Goal: Ask a question: Seek information or help from site administrators or community

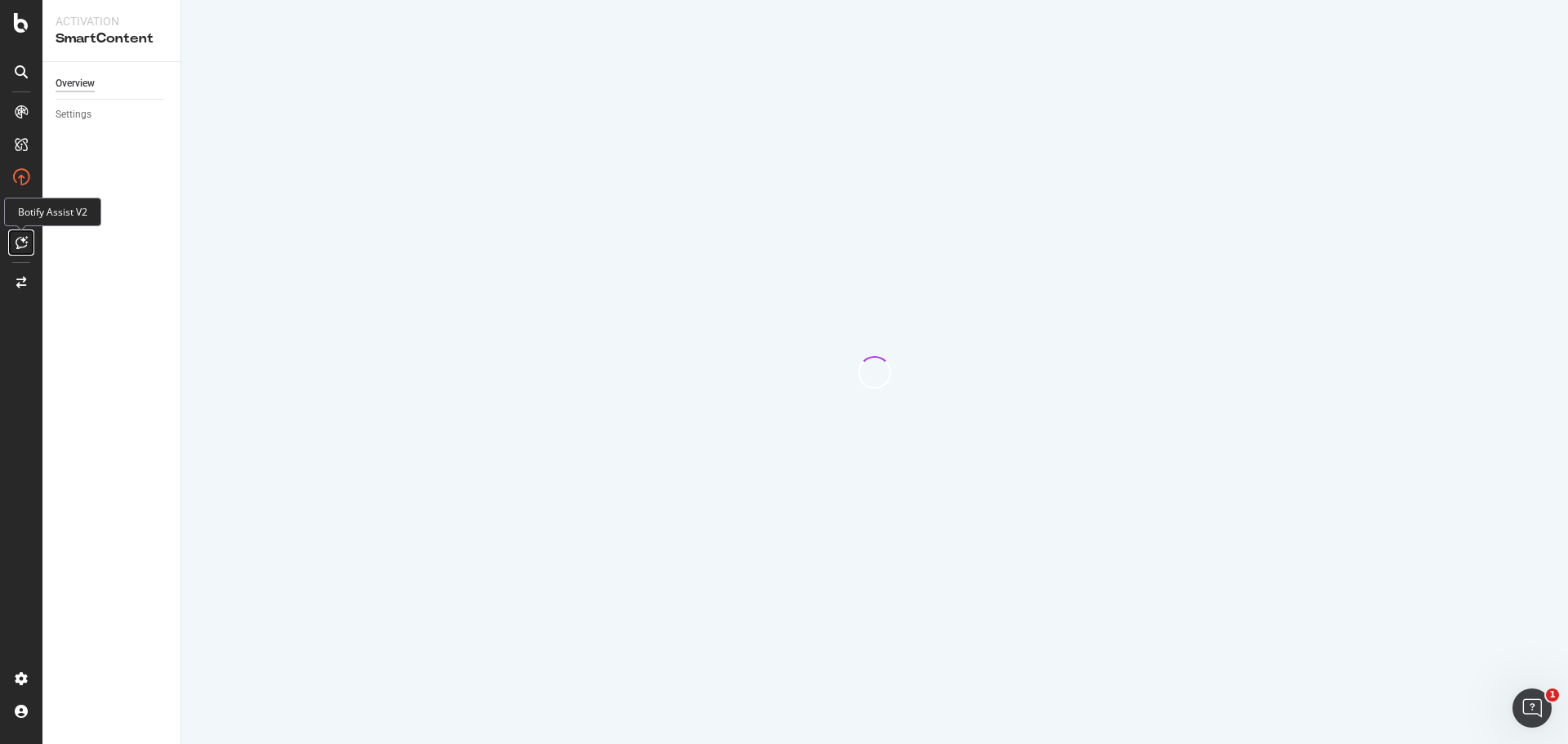
click at [29, 238] on div at bounding box center [21, 242] width 26 height 26
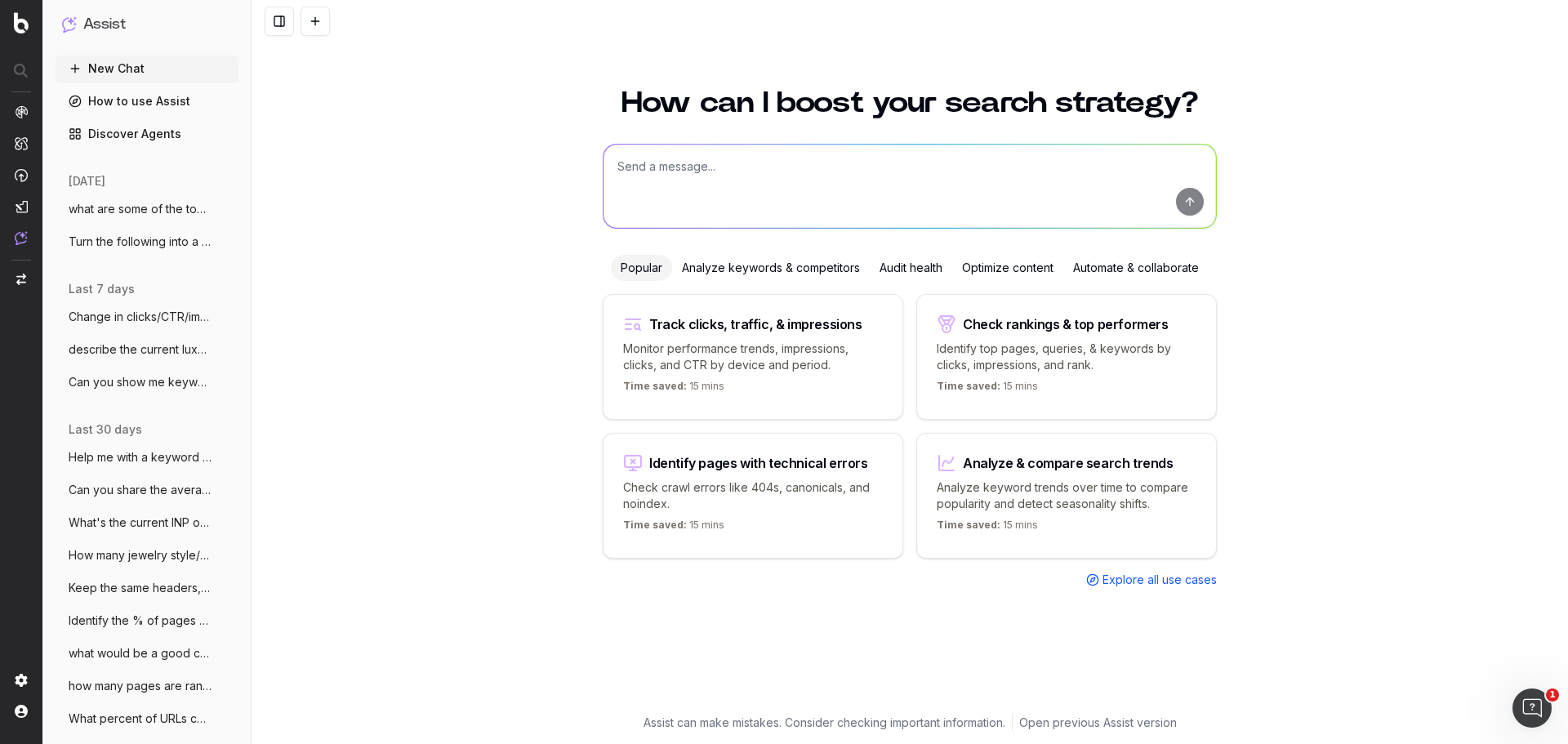
click at [800, 186] on textarea at bounding box center [909, 186] width 612 height 83
type textarea "what type of content can I create surrounding men's bracelets?"
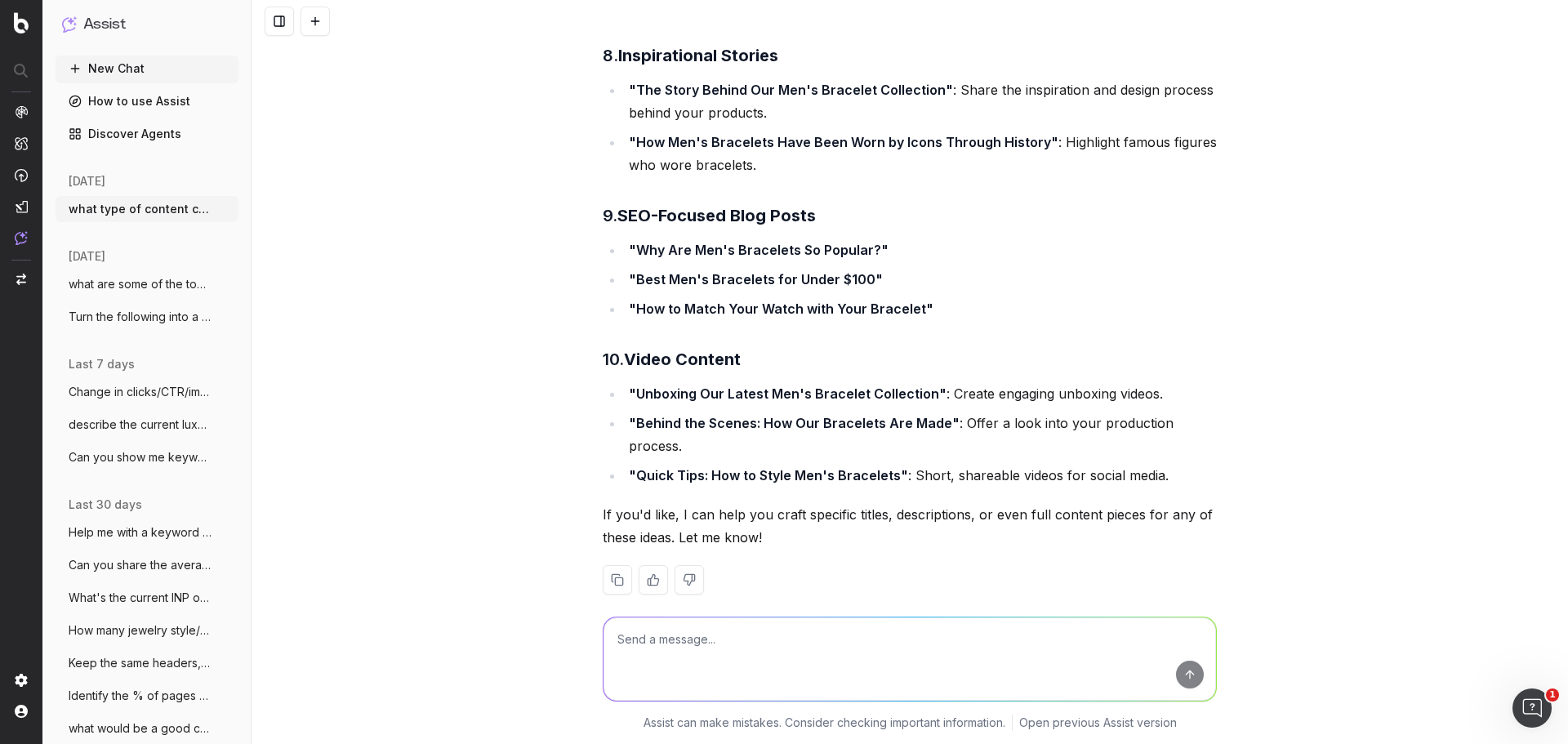
scroll to position [1448, 0]
click at [823, 640] on textarea at bounding box center [909, 658] width 612 height 83
type textarea "Can you prioritize in terms of search volume?"
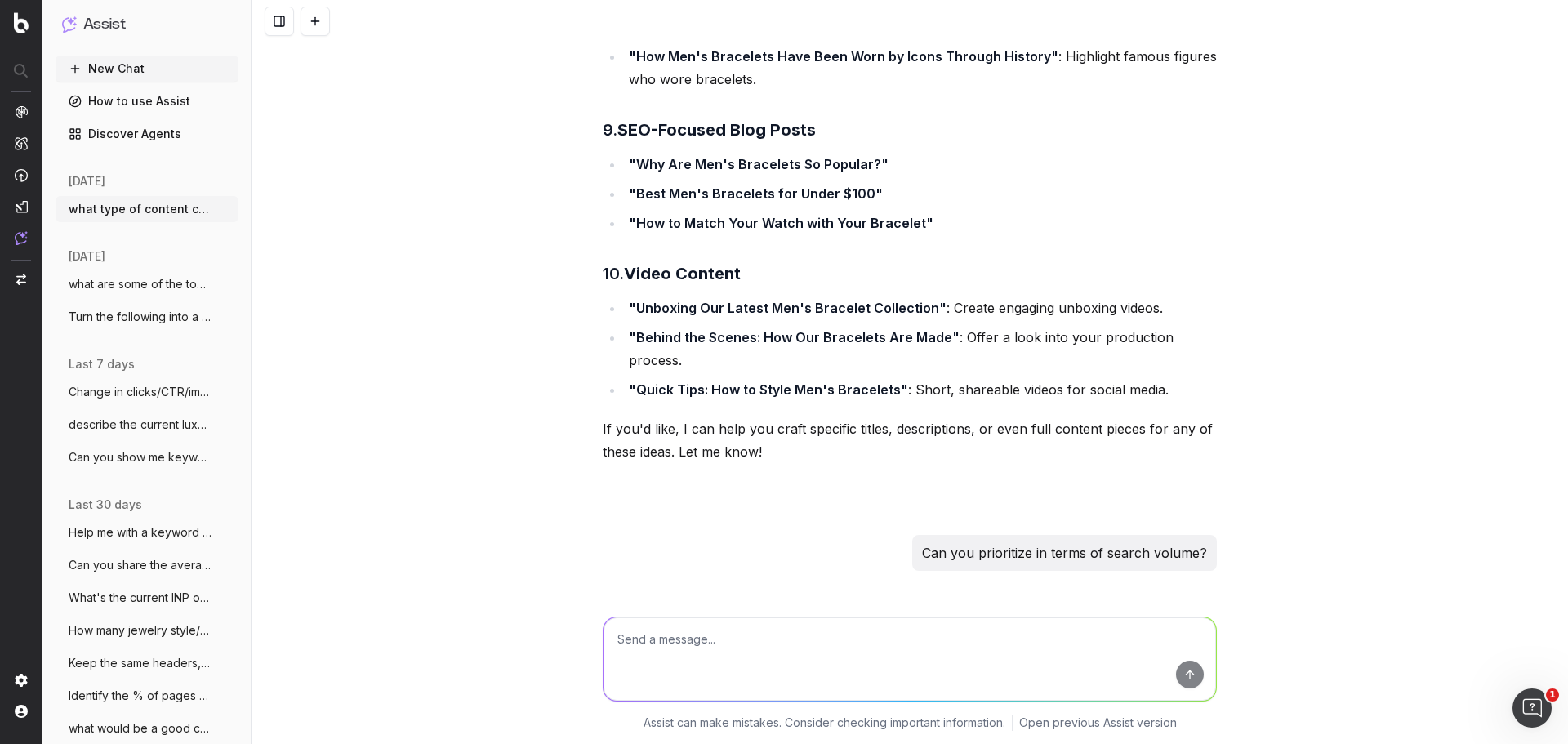
scroll to position [2280, 0]
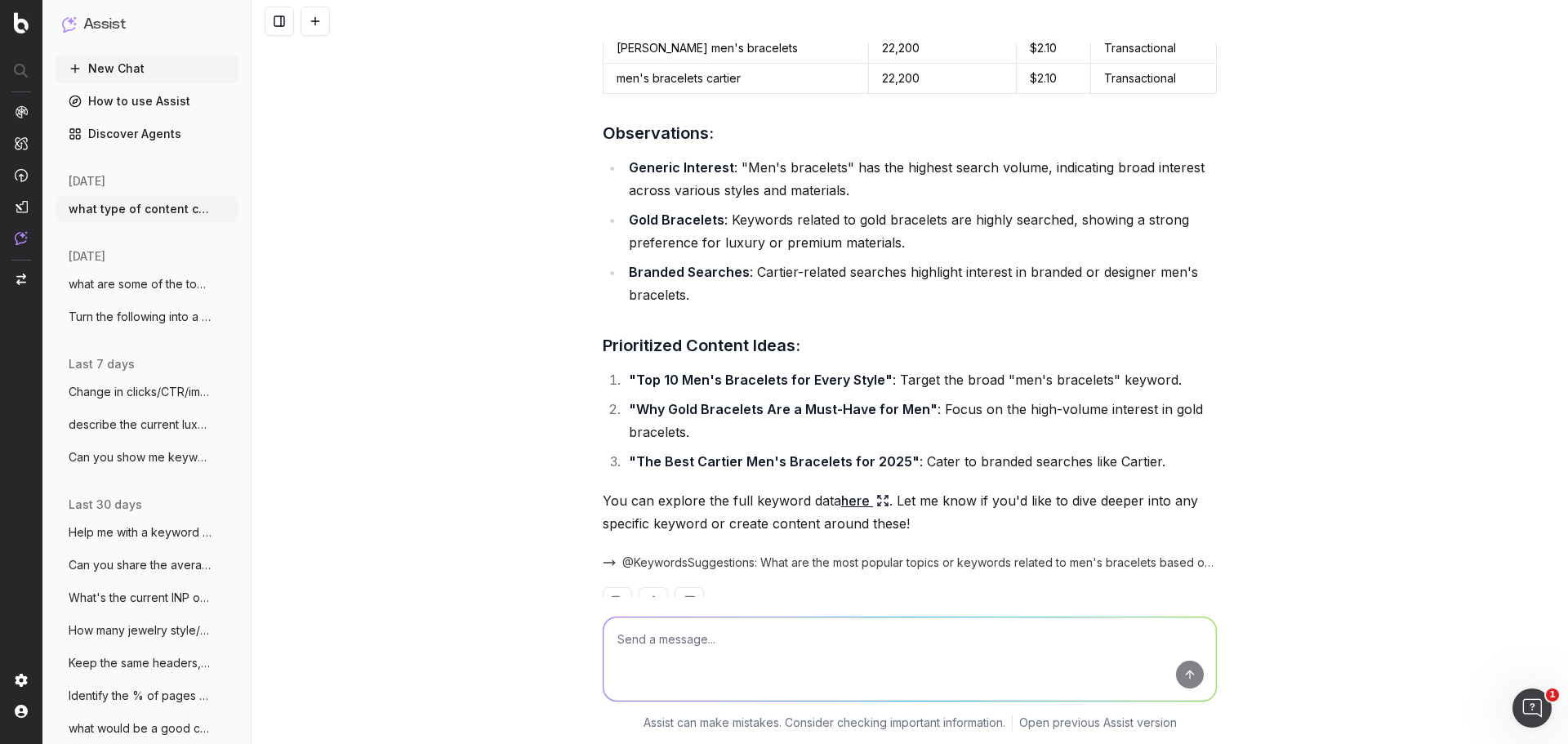
click at [850, 489] on link "here" at bounding box center [864, 500] width 48 height 23
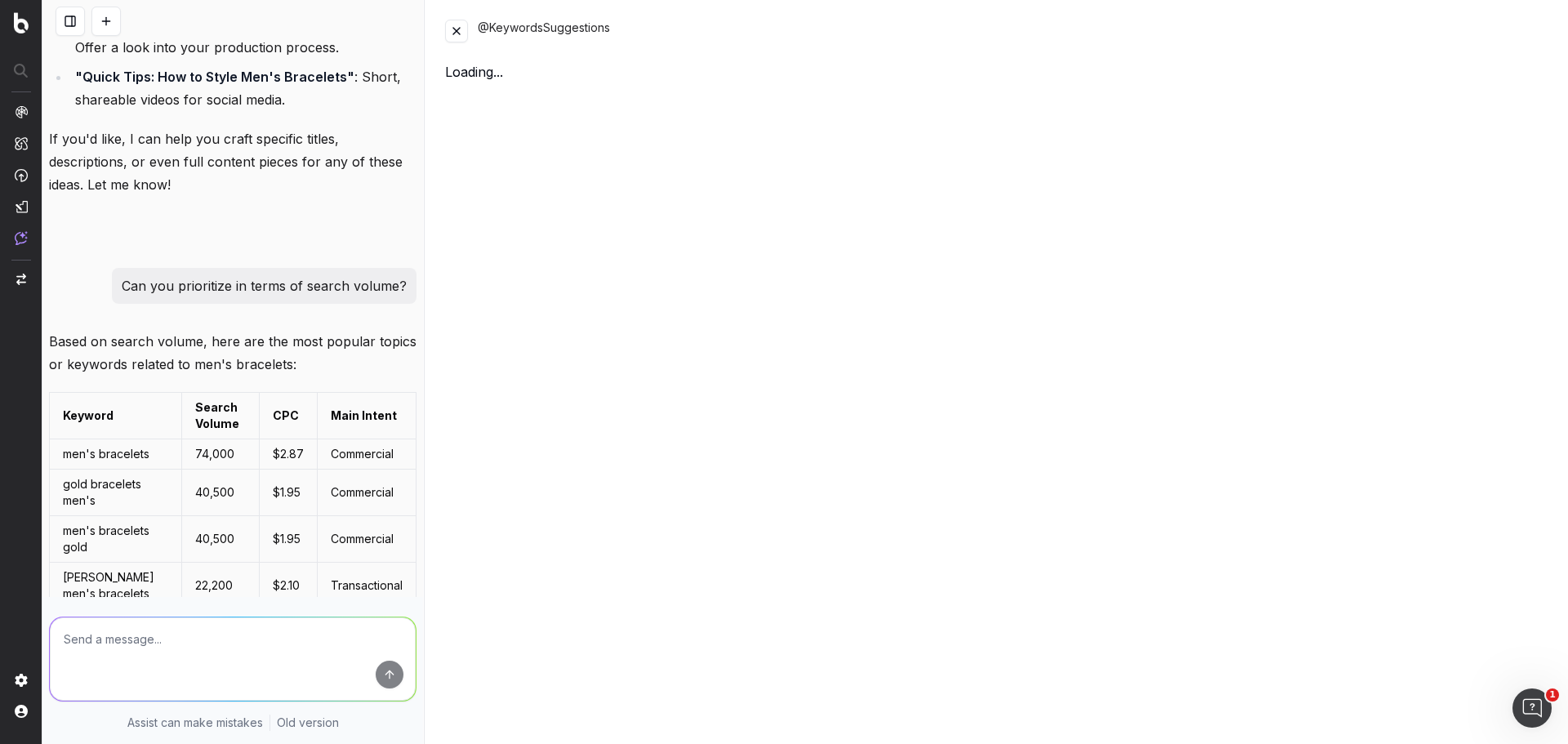
scroll to position [2894, 0]
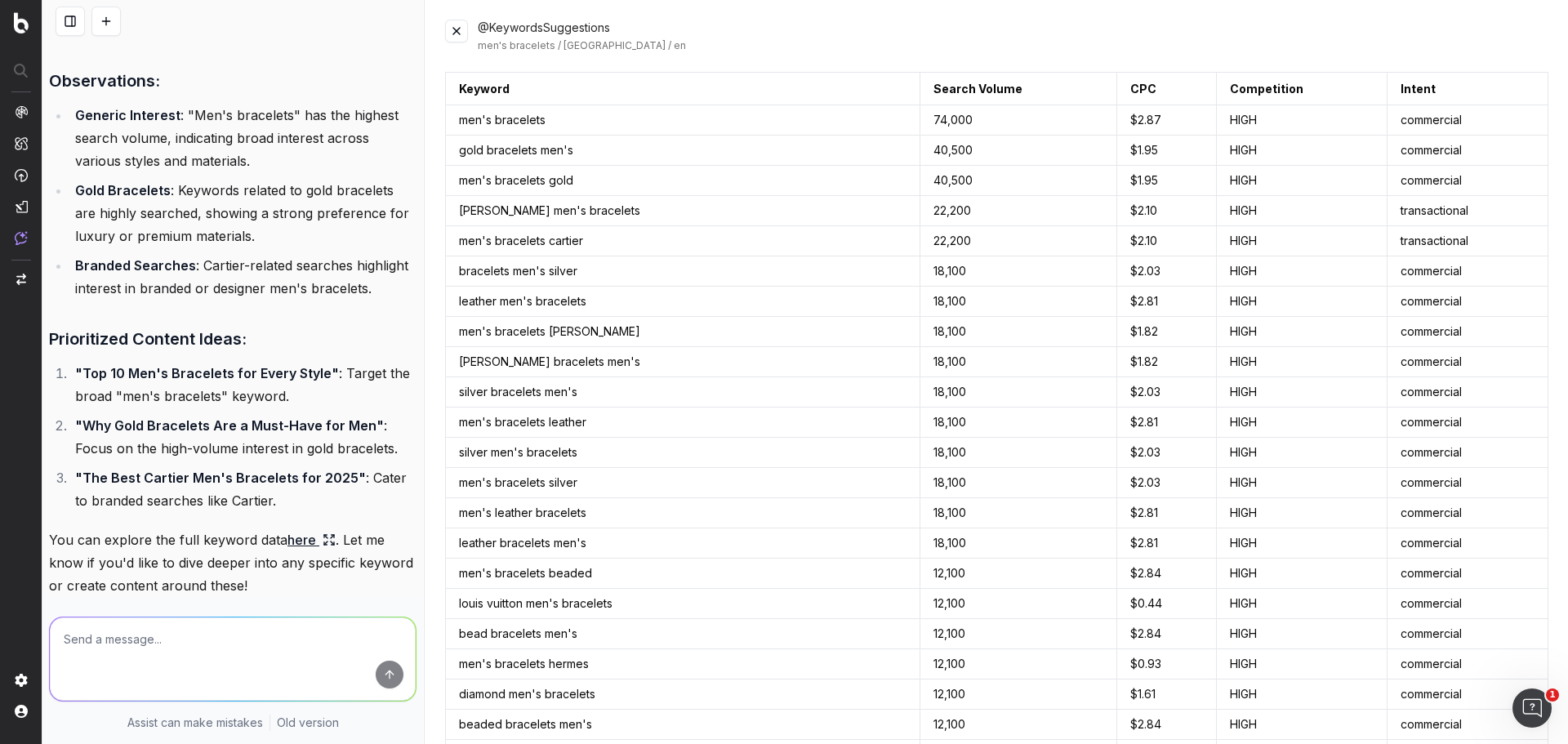
click at [456, 35] on button at bounding box center [456, 30] width 23 height 23
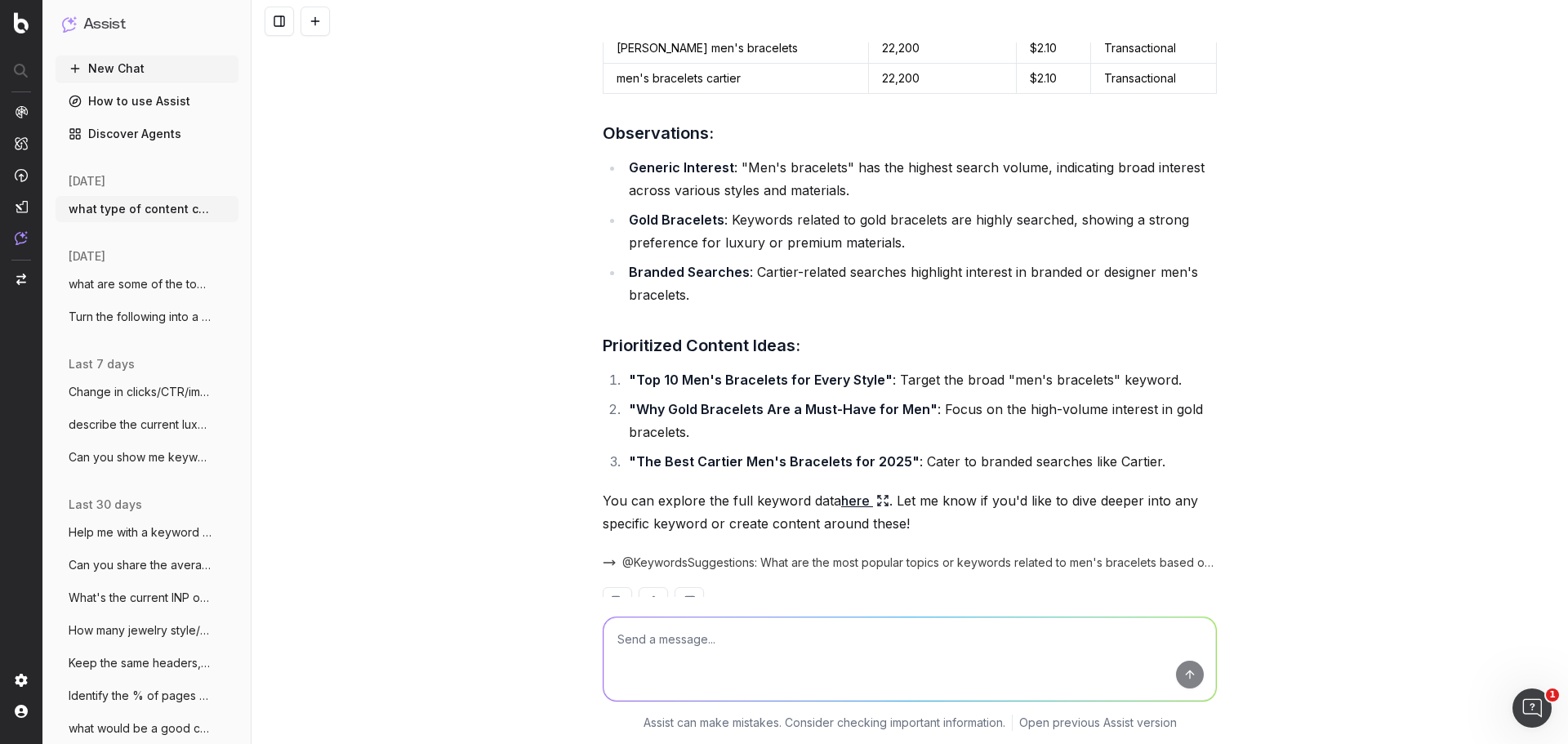
click at [880, 578] on div "Based on search volume, here are the most popular topics or keywords related to…" at bounding box center [910, 246] width 614 height 793
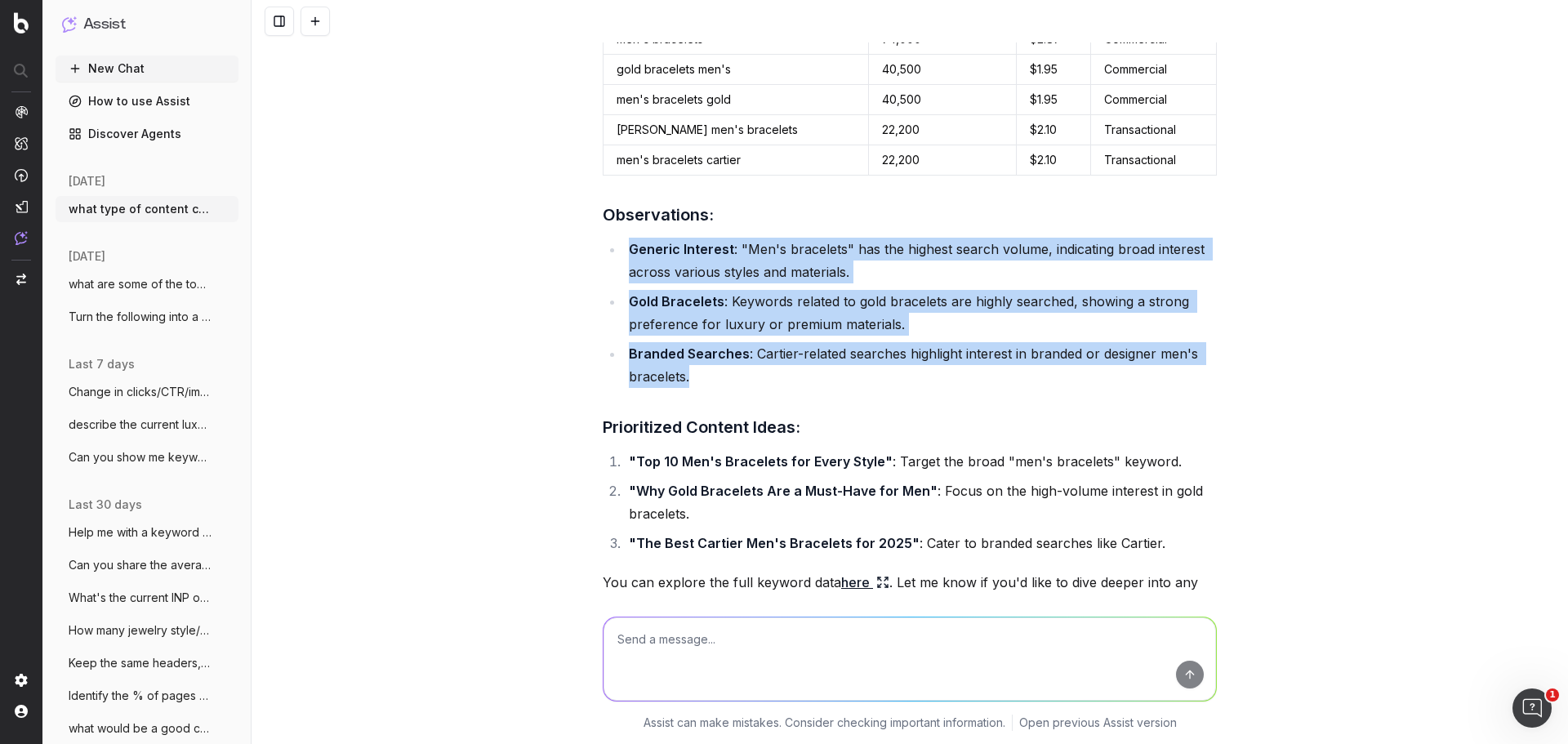
drag, startPoint x: 625, startPoint y: 201, endPoint x: 780, endPoint y: 338, distance: 206.9
click at [782, 338] on ul "Generic Interest : "Men's bracelets" has the highest search volume, indicating …" at bounding box center [910, 312] width 614 height 150
click at [756, 290] on li "Gold Bracelets : Keywords related to gold bracelets are highly searched, showin…" at bounding box center [920, 312] width 593 height 45
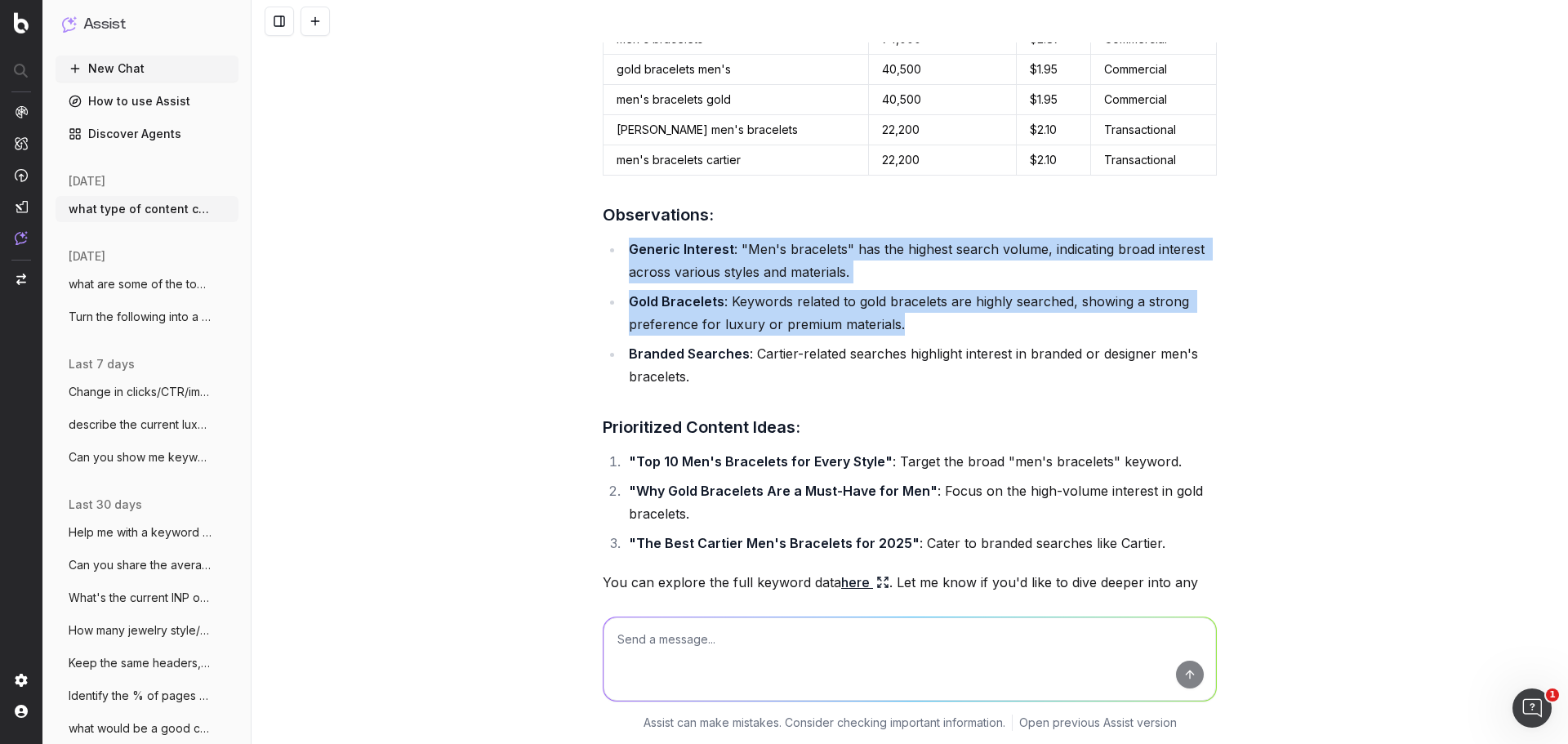
drag, startPoint x: 621, startPoint y: 195, endPoint x: 891, endPoint y: 275, distance: 281.6
click at [891, 275] on ul "Generic Interest : "Men's bracelets" has the highest search volume, indicating …" at bounding box center [910, 312] width 614 height 150
copy ul "Generic Interest : "Men's bracelets" has the highest search volume, indicating …"
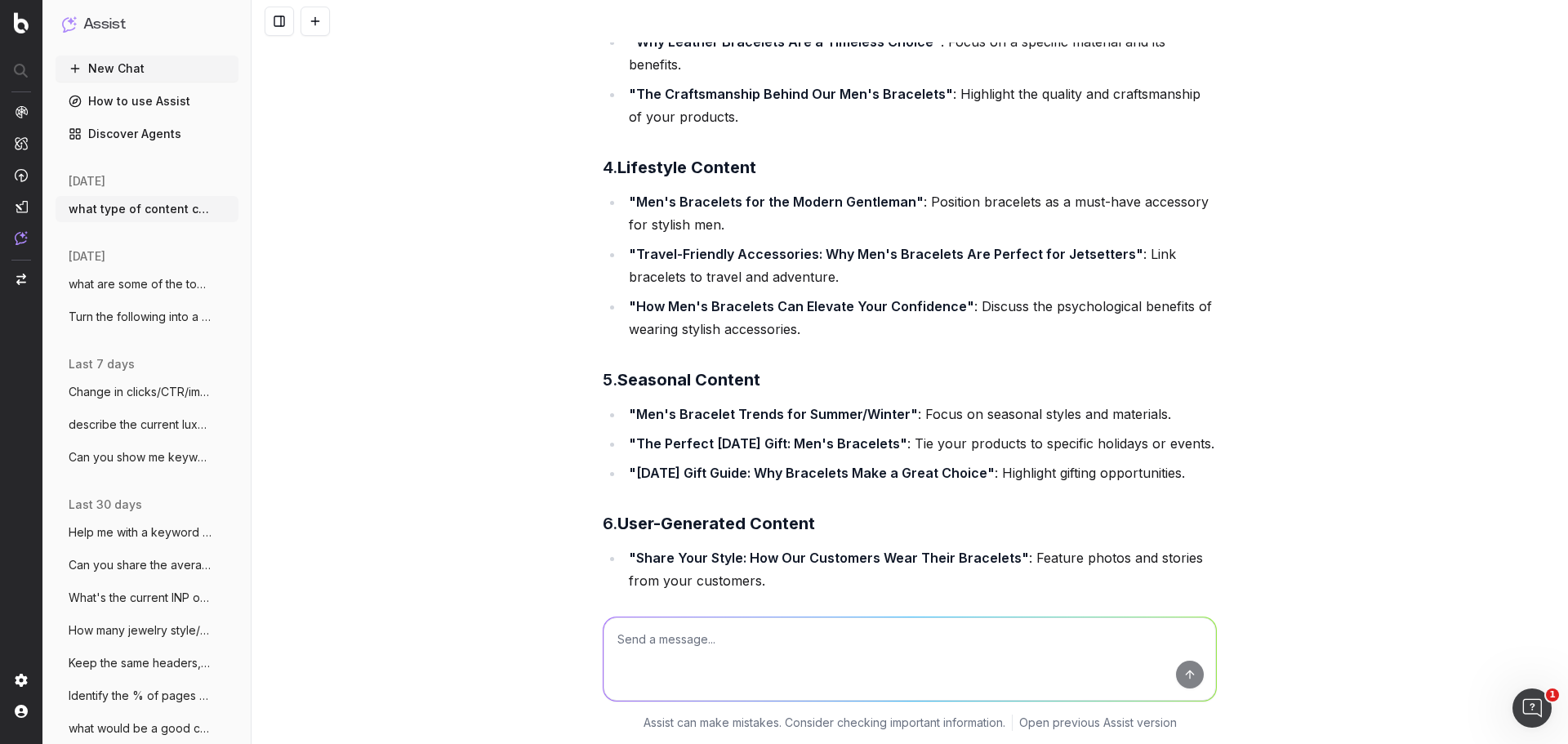
scroll to position [653, 0]
